Goal: Transaction & Acquisition: Purchase product/service

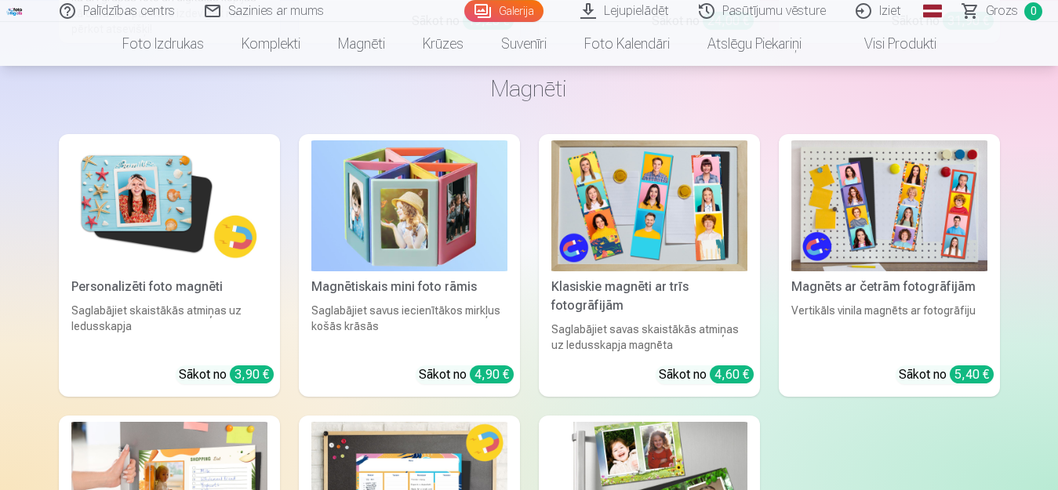
scroll to position [12958, 0]
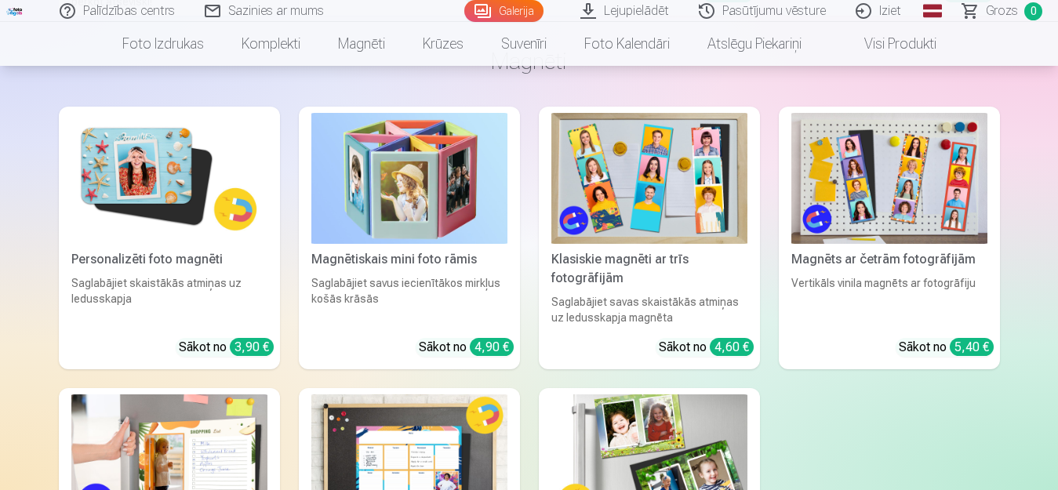
click at [149, 166] on img at bounding box center [169, 178] width 196 height 131
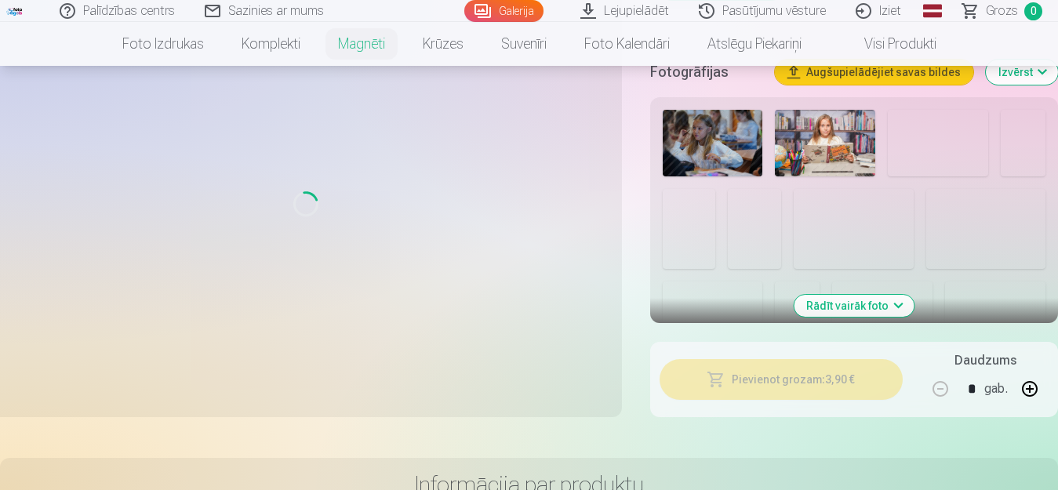
scroll to position [400, 0]
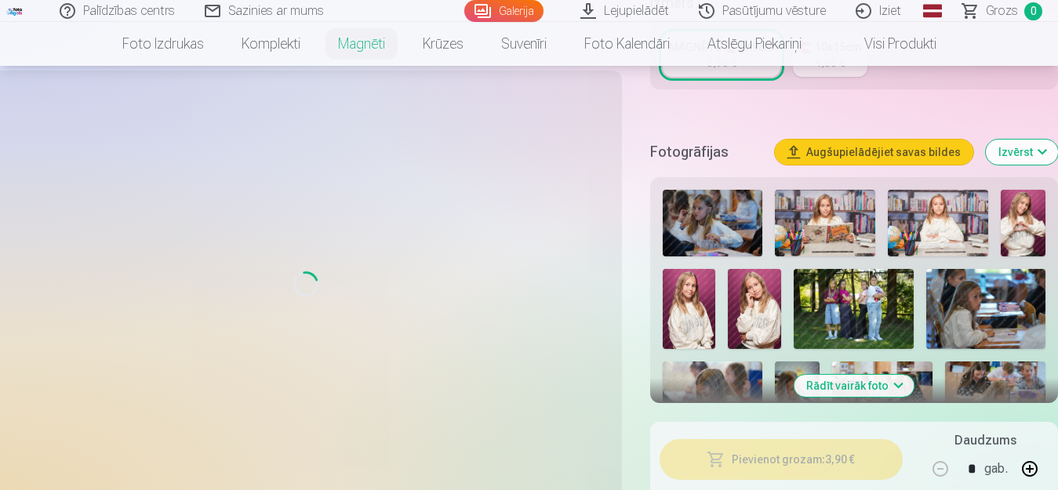
click at [1019, 210] on img at bounding box center [1023, 223] width 45 height 67
click at [1024, 212] on img at bounding box center [1023, 223] width 45 height 67
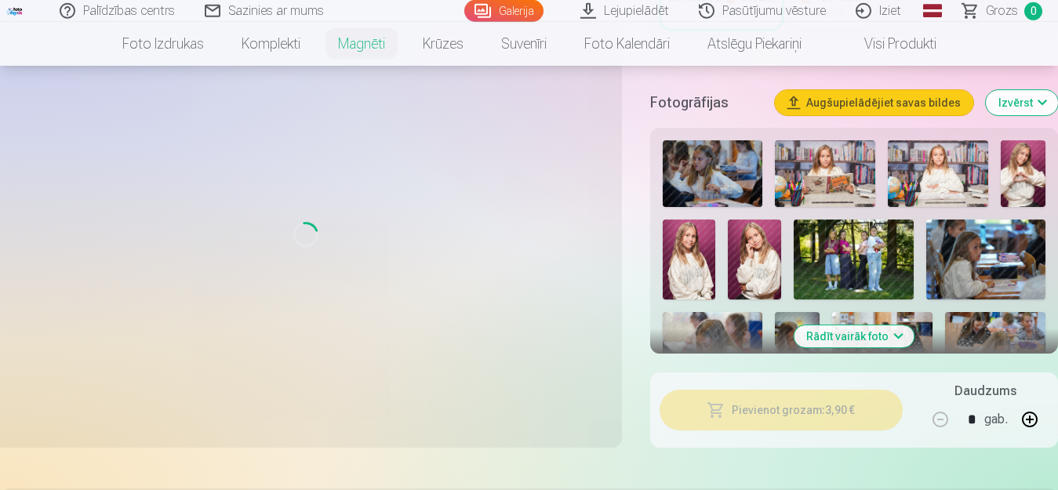
scroll to position [480, 0]
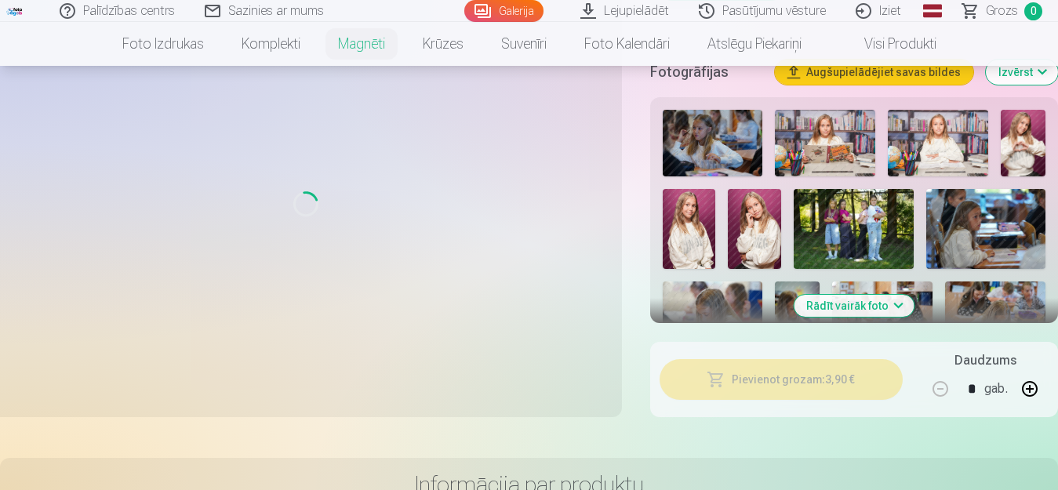
click at [844, 295] on button "Rādīt vairāk foto" at bounding box center [854, 306] width 120 height 22
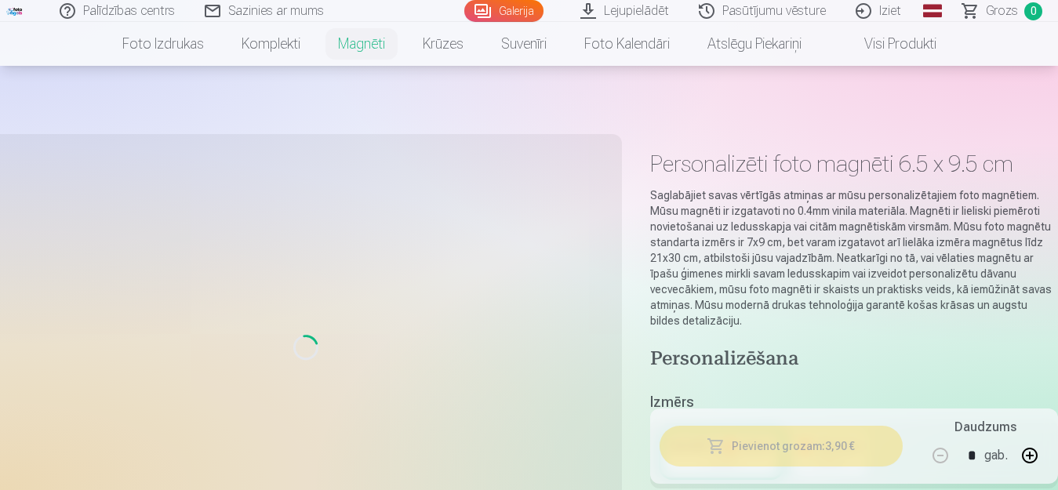
scroll to position [0, 0]
